Goal: Task Accomplishment & Management: Manage account settings

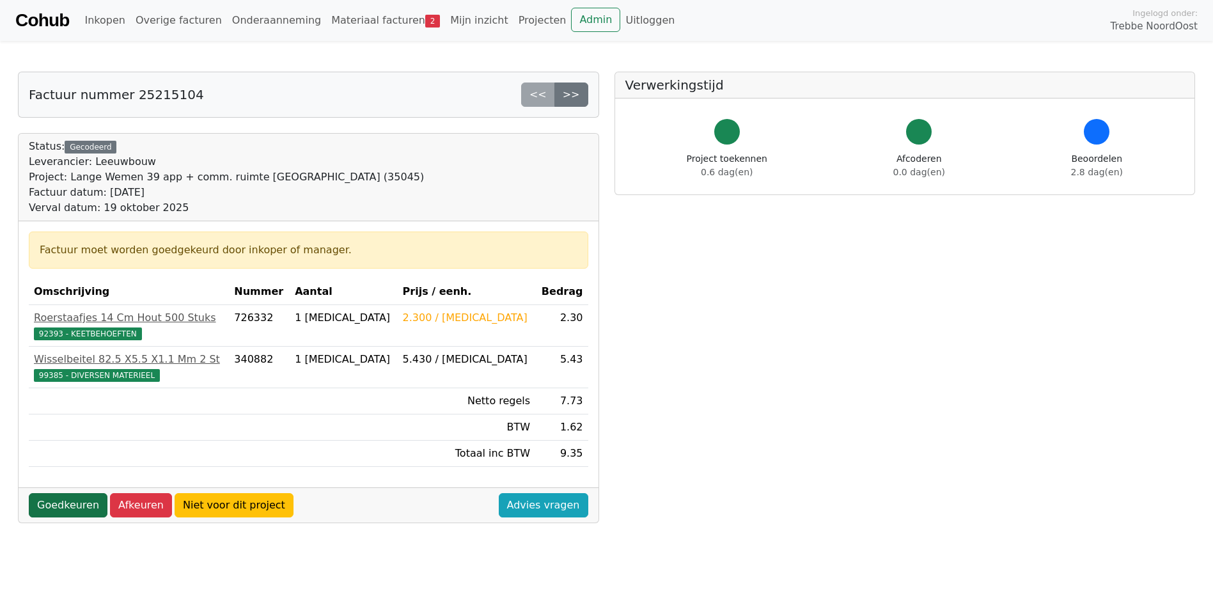
click at [78, 508] on link "Goedkeuren" at bounding box center [68, 505] width 79 height 24
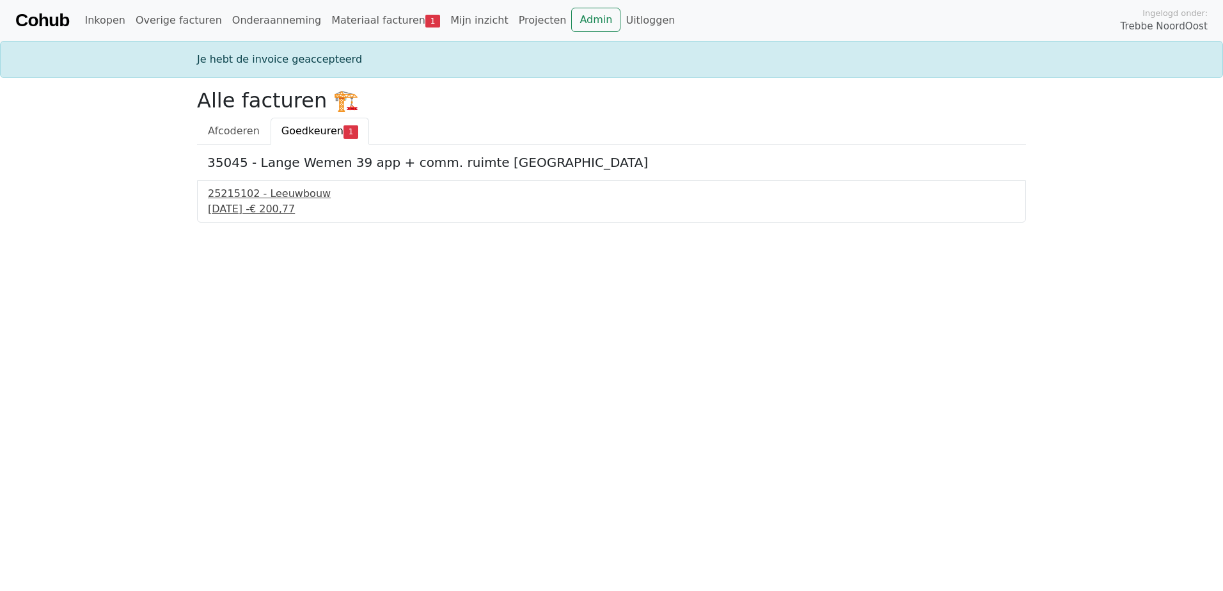
click at [275, 193] on div "25215102 - Leeuwbouw" at bounding box center [611, 193] width 807 height 15
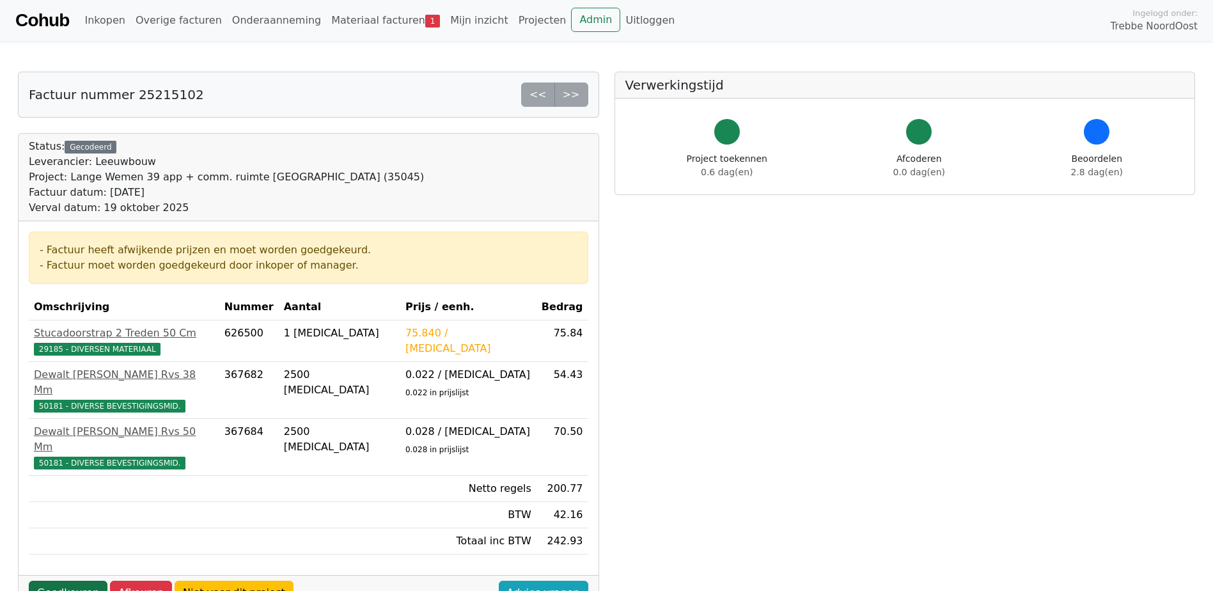
click at [72, 581] on link "Goedkeuren" at bounding box center [68, 593] width 79 height 24
